Goal: Find specific page/section: Find specific page/section

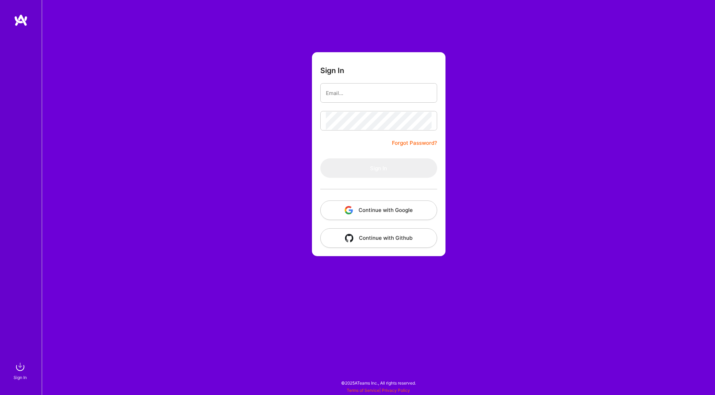
click at [392, 209] on button "Continue with Google" at bounding box center [378, 209] width 117 height 19
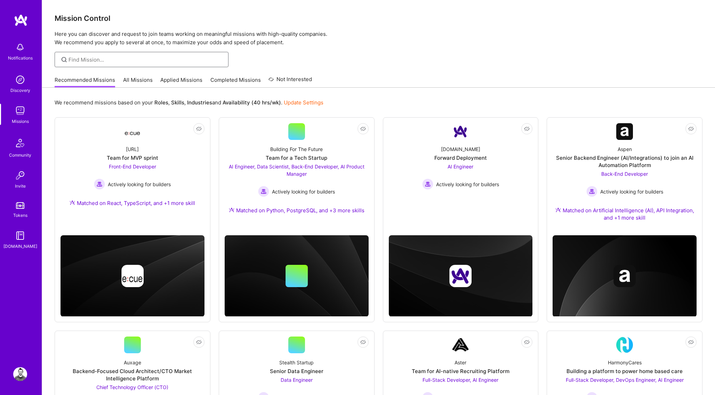
click at [178, 59] on input at bounding box center [145, 59] width 155 height 7
type input "ruby"
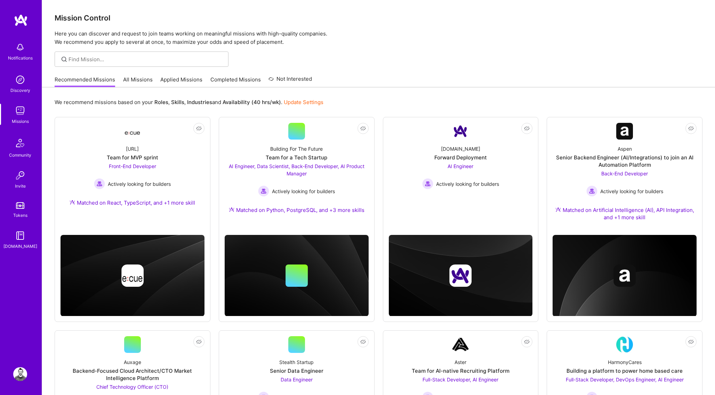
click at [23, 82] on img at bounding box center [20, 80] width 14 height 14
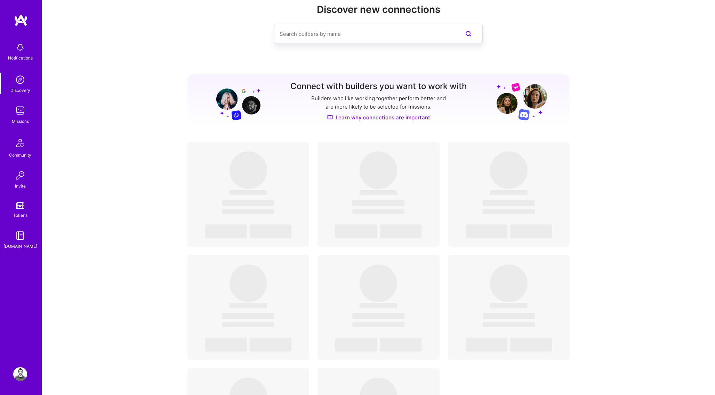
scroll to position [19, 0]
